Goal: Find specific page/section: Find specific page/section

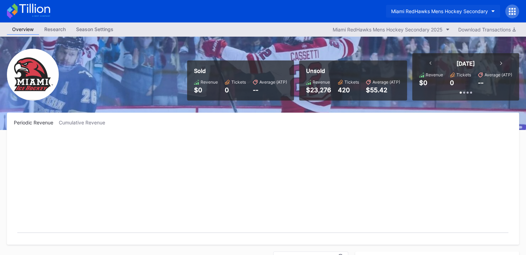
click at [449, 14] on button "Miami RedHawks Mens Hockey Secondary" at bounding box center [443, 11] width 114 height 13
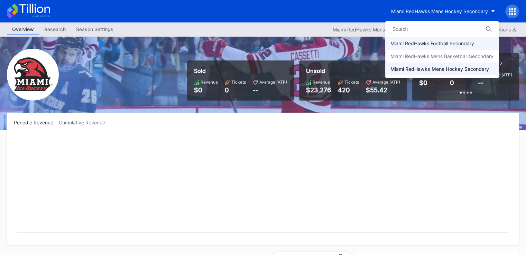
click at [429, 44] on div "Miami RedHawks Football Secondary" at bounding box center [433, 43] width 84 height 6
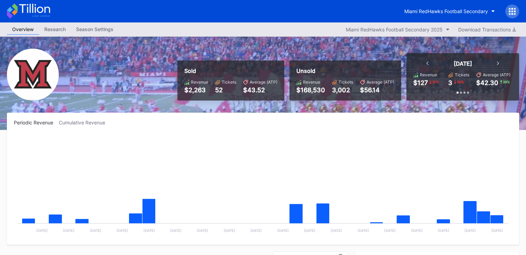
click at [444, 13] on div "Miami RedHawks Football Secondary" at bounding box center [447, 11] width 84 height 6
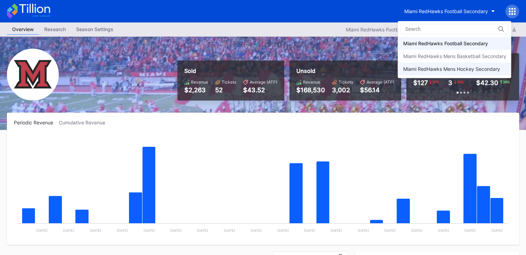
click at [436, 71] on div "Miami RedHawks Mens Hockey Secondary" at bounding box center [451, 69] width 97 height 6
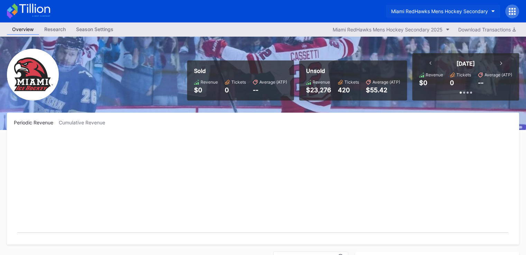
click at [426, 10] on div "Miami RedHawks Mens Hockey Secondary" at bounding box center [439, 11] width 97 height 6
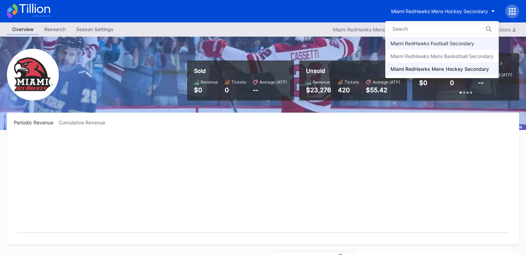
click at [425, 45] on div "Miami RedHawks Football Secondary" at bounding box center [433, 43] width 84 height 6
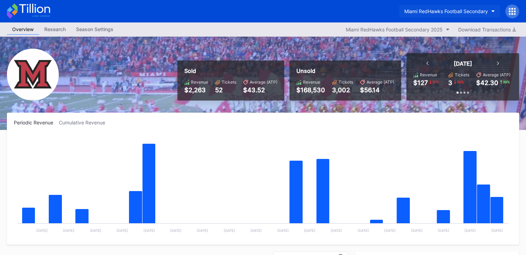
click at [476, 11] on div "Miami RedHawks Football Secondary" at bounding box center [447, 11] width 84 height 6
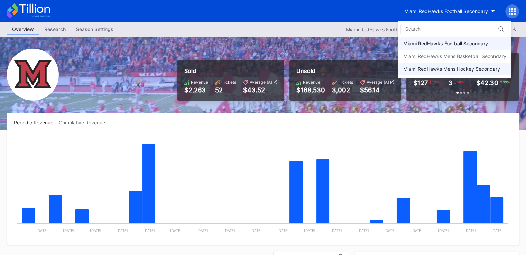
click at [420, 69] on div "Miami RedHawks Mens Hockey Secondary" at bounding box center [451, 69] width 97 height 6
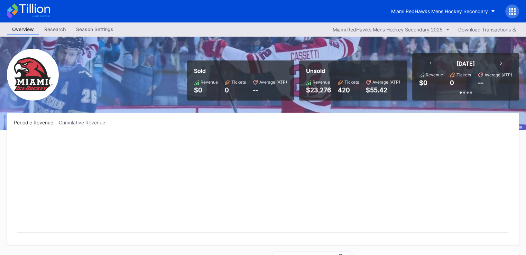
click at [424, 2] on div "Miami RedHawks Mens Hockey Secondary" at bounding box center [263, 11] width 526 height 22
click at [427, 13] on div "Miami RedHawks Mens Hockey Secondary" at bounding box center [439, 11] width 97 height 6
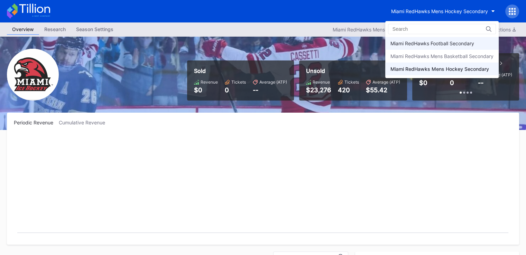
click at [416, 42] on div "Miami RedHawks Football Secondary" at bounding box center [433, 43] width 84 height 6
